Goal: Task Accomplishment & Management: Use online tool/utility

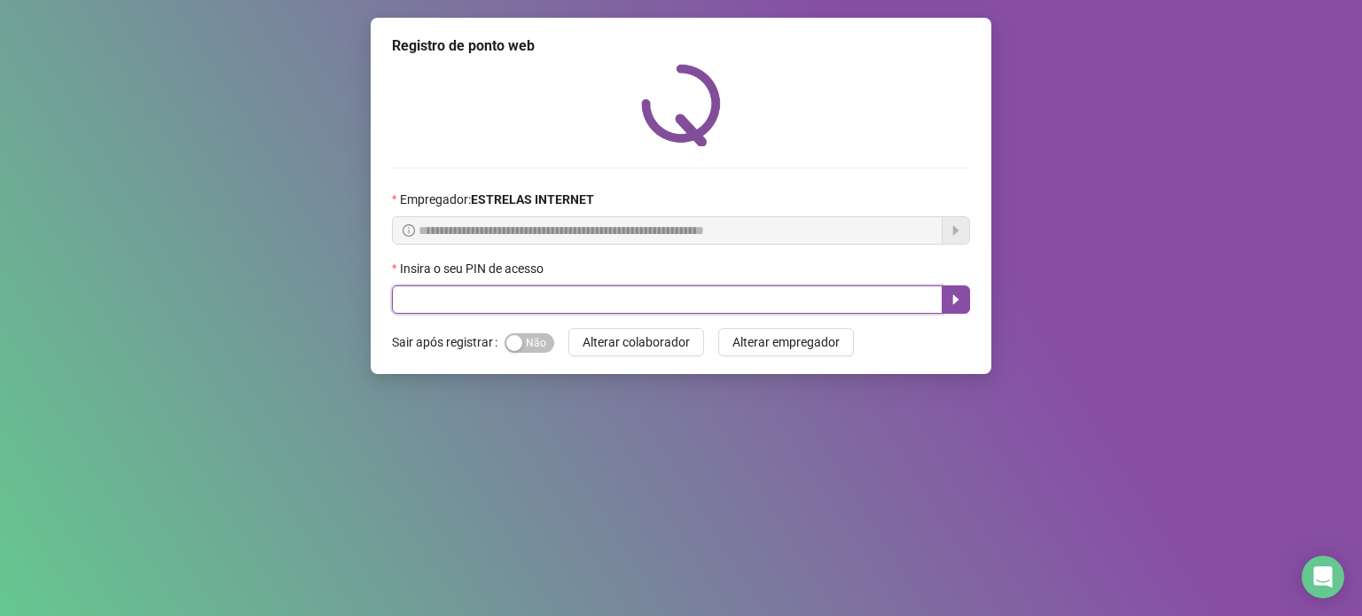
click at [598, 294] on input "text" at bounding box center [667, 300] width 551 height 28
type input "*****"
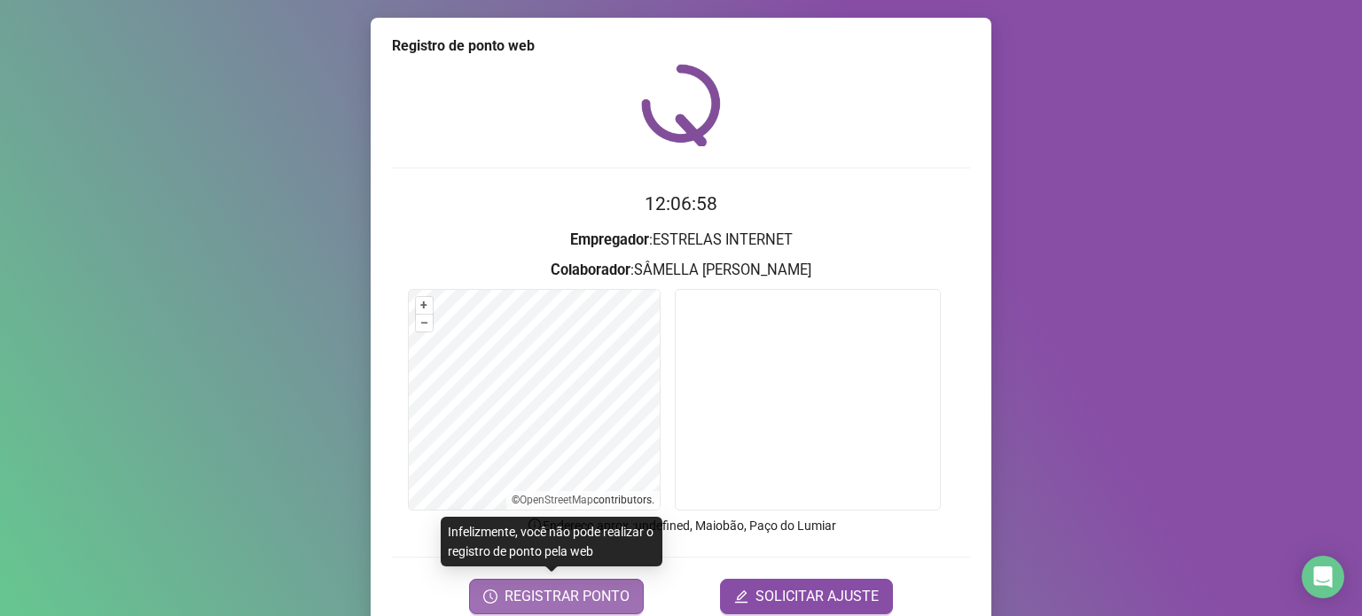
click at [559, 593] on span "REGISTRAR PONTO" at bounding box center [567, 596] width 125 height 21
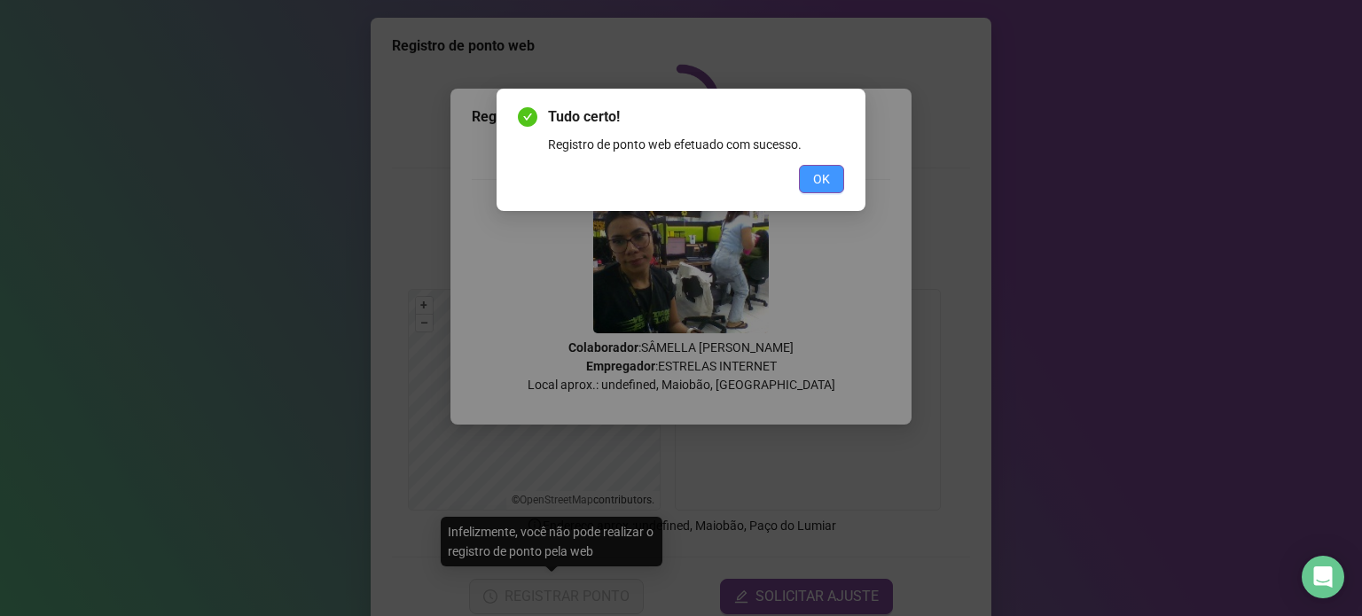
click at [819, 186] on span "OK" at bounding box center [821, 179] width 17 height 20
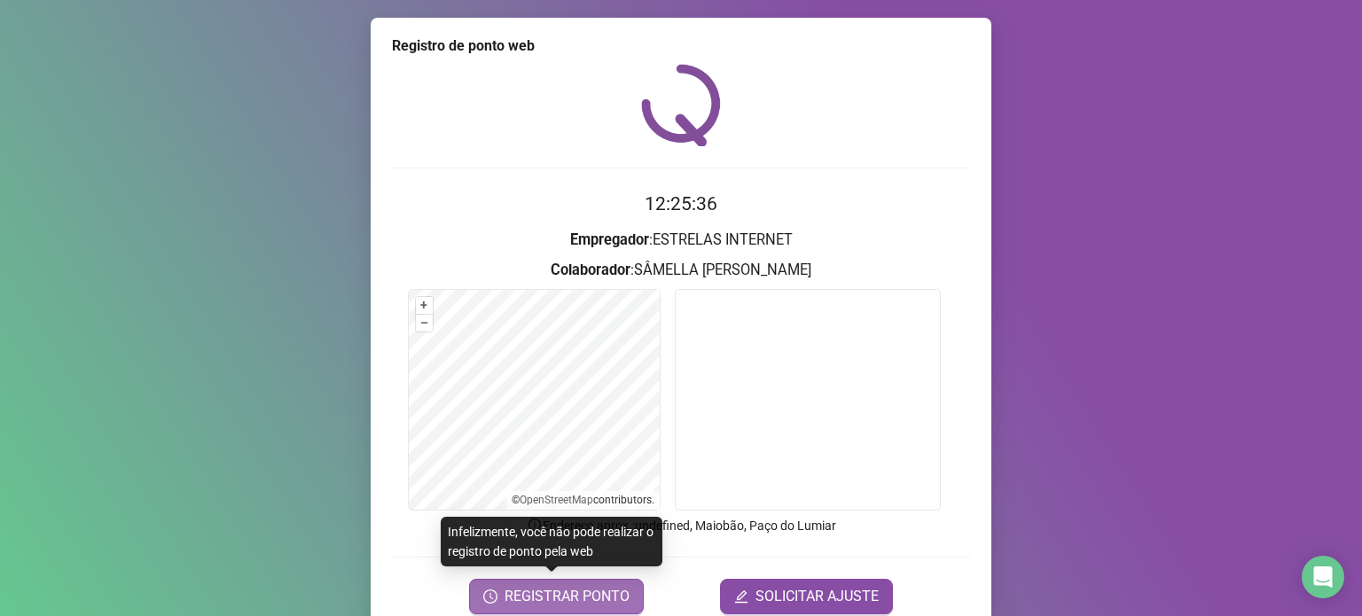
click at [568, 601] on span "REGISTRAR PONTO" at bounding box center [567, 596] width 125 height 21
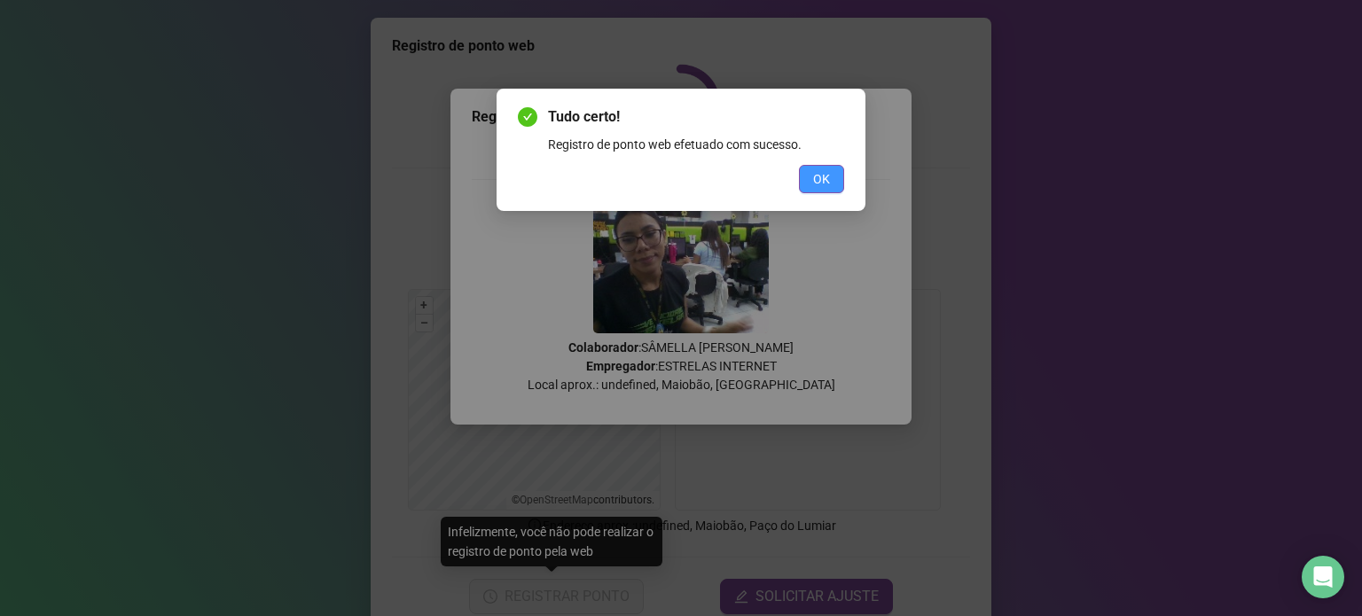
click at [827, 176] on span "OK" at bounding box center [821, 179] width 17 height 20
